Goal: Transaction & Acquisition: Purchase product/service

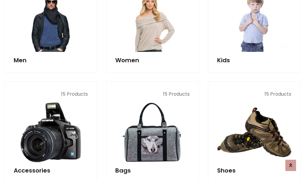
scroll to position [199, 0]
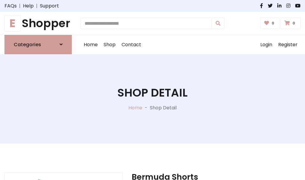
click at [38, 23] on h1 "E Shopper" at bounding box center [37, 23] width 67 height 13
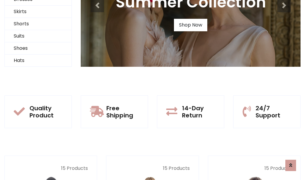
scroll to position [57, 0]
